Goal: Contribute content

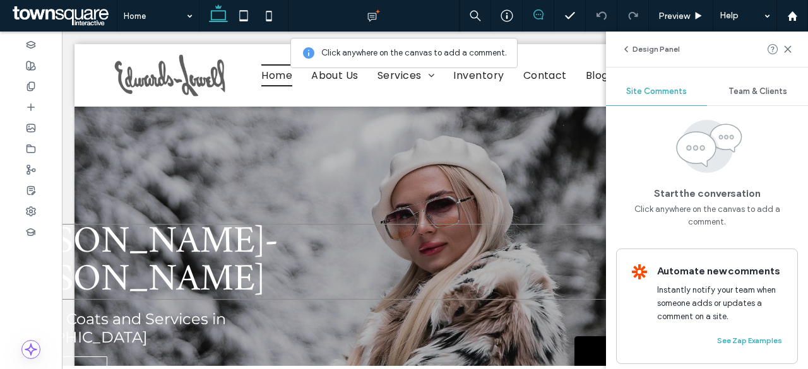
click at [228, 252] on h1 "Edwards-" at bounding box center [302, 243] width 643 height 38
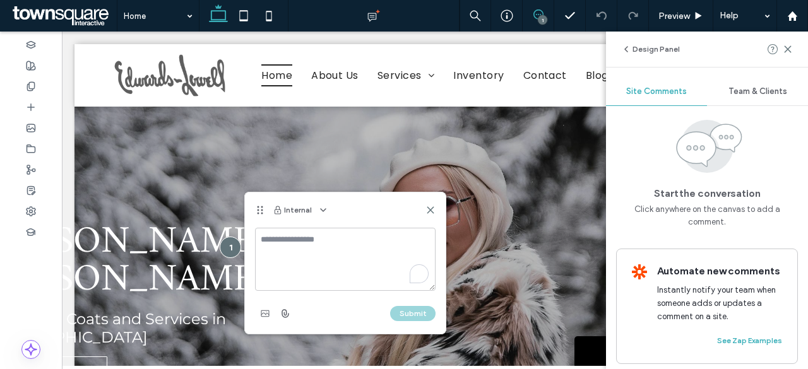
type textarea "*"
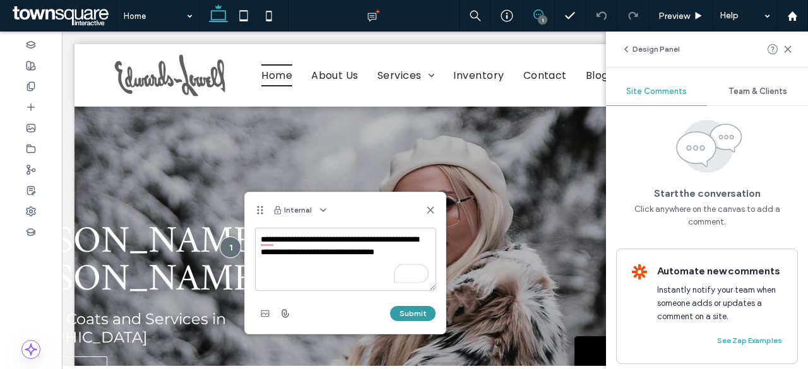
type textarea "**********"
click at [421, 310] on button "Submit" at bounding box center [412, 313] width 45 height 15
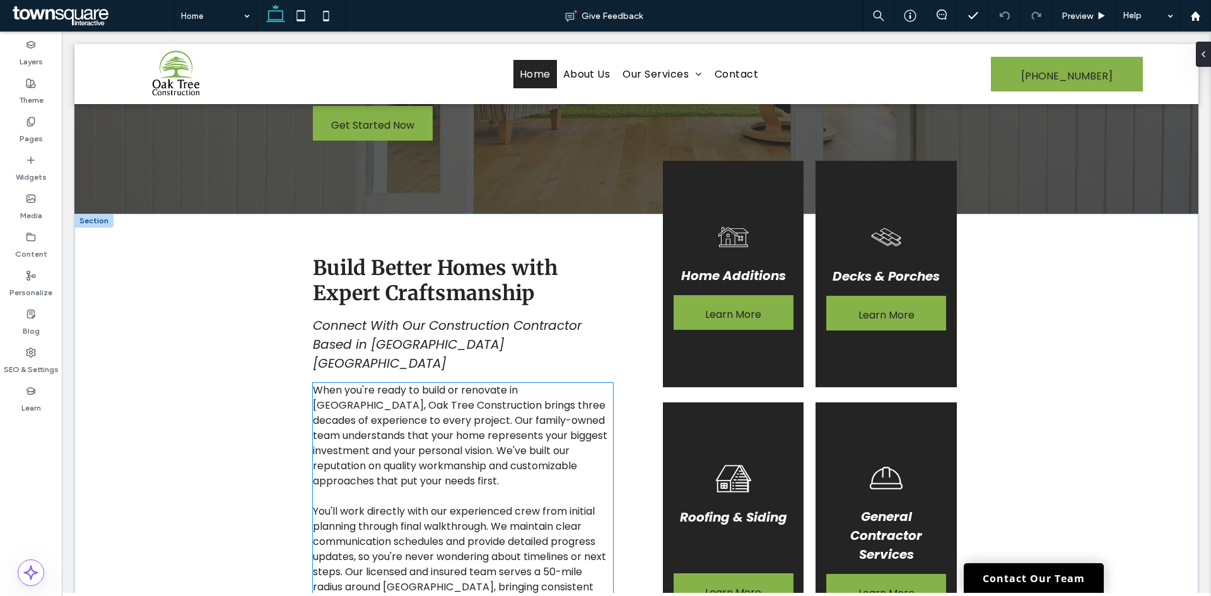
scroll to position [233, 0]
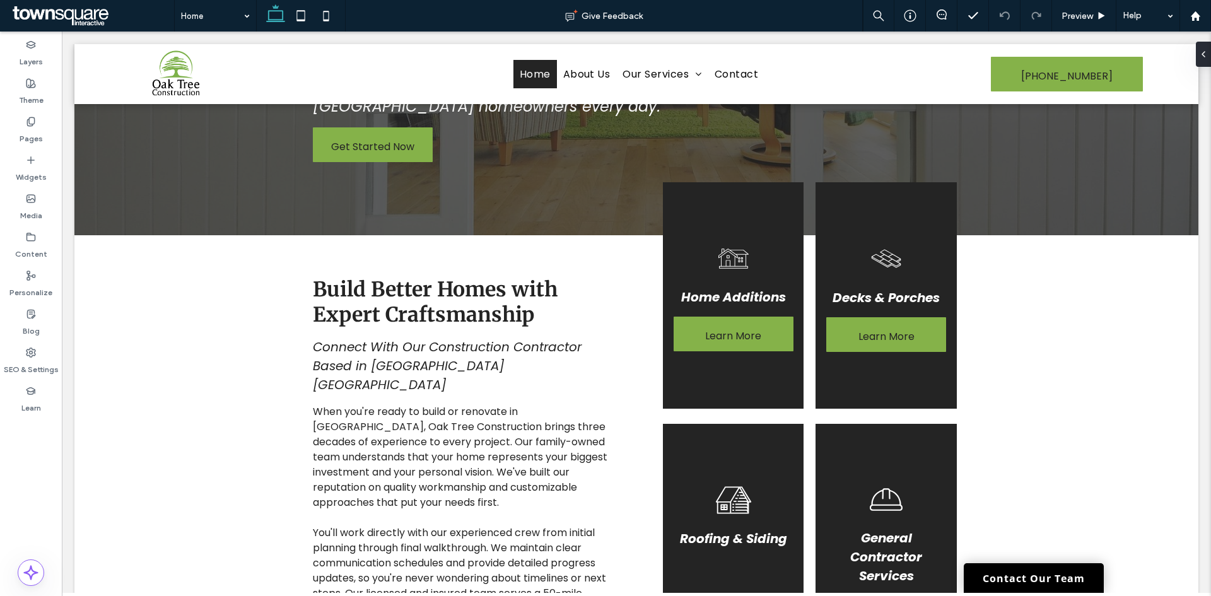
click at [17, 476] on div "Layers Theme Pages Widgets Media Content Personalize Blog SEO & Settings Learn" at bounding box center [31, 314] width 62 height 565
